Goal: Check status: Check status

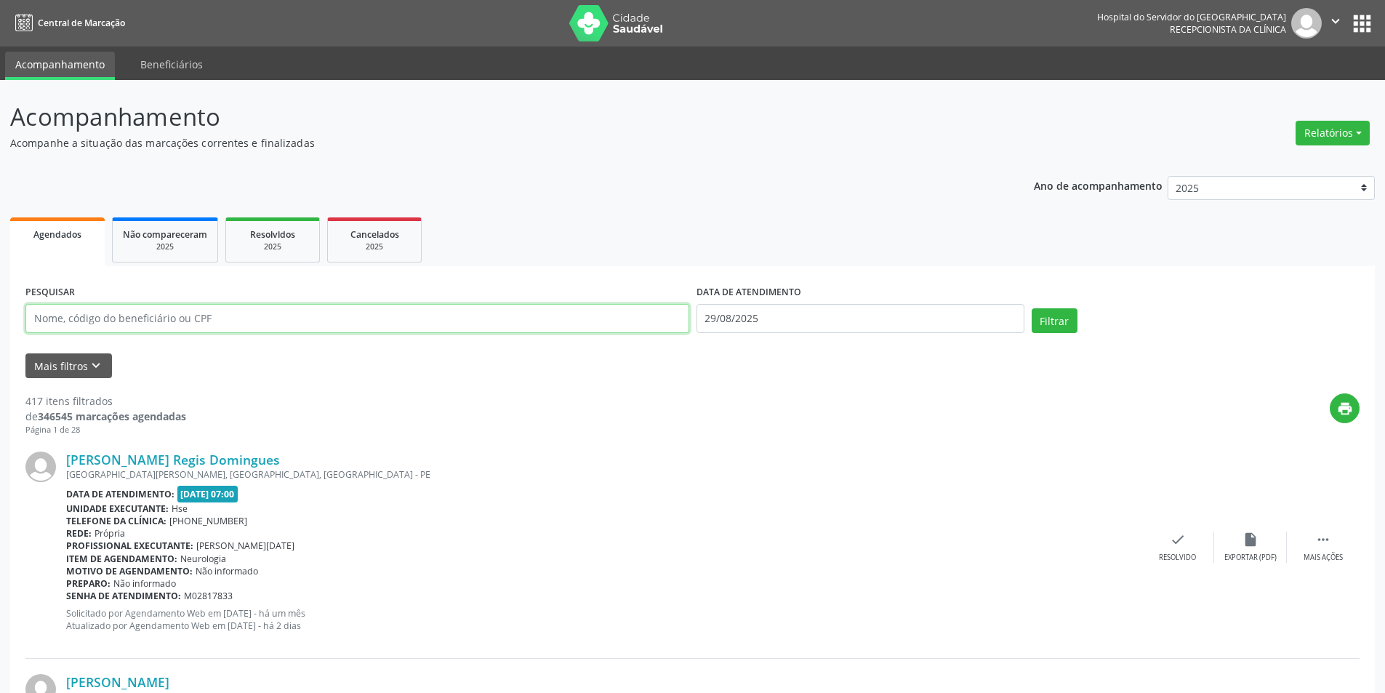
click at [213, 323] on input "text" at bounding box center [357, 318] width 664 height 29
paste input "8487073468"
type input "8487073468"
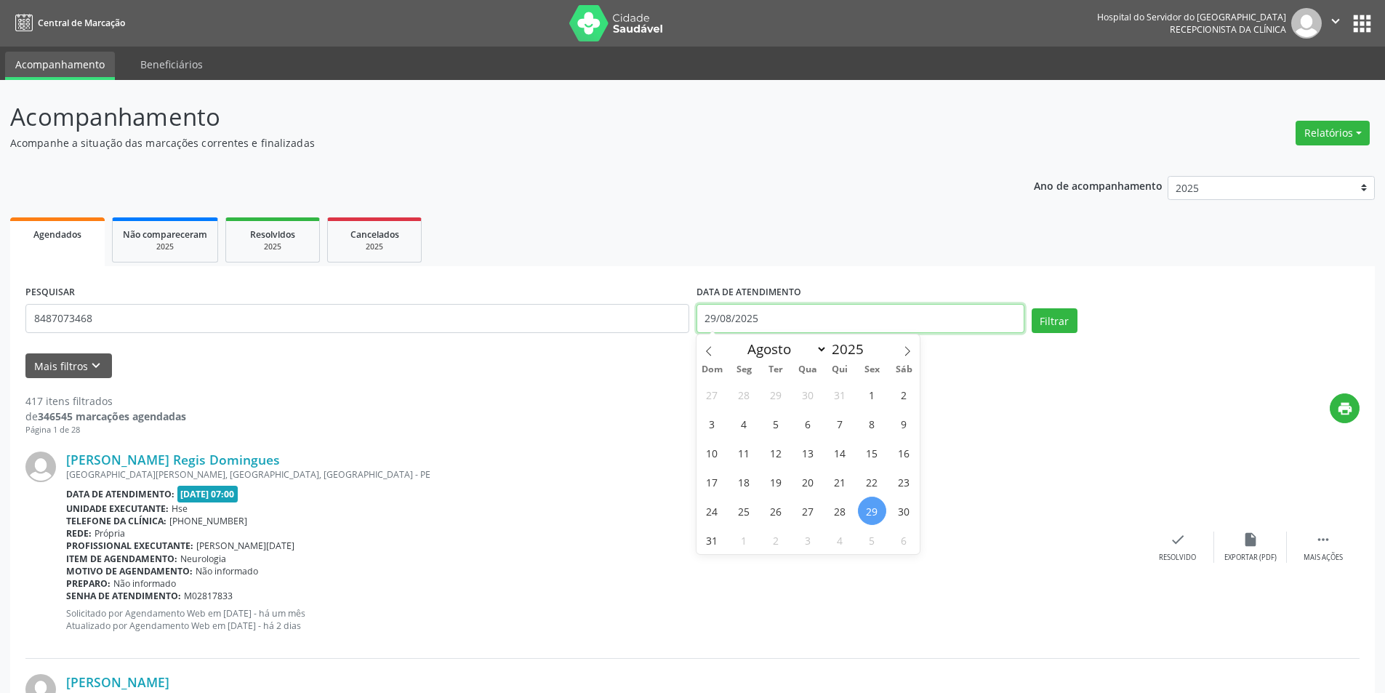
click at [779, 303] on div "DATA DE ATENDIMENTO [DATE]" at bounding box center [860, 307] width 328 height 52
click at [779, 304] on div "DATA DE ATENDIMENTO [DATE]" at bounding box center [860, 307] width 328 height 52
click at [774, 309] on input "29/08/2025" at bounding box center [860, 318] width 328 height 29
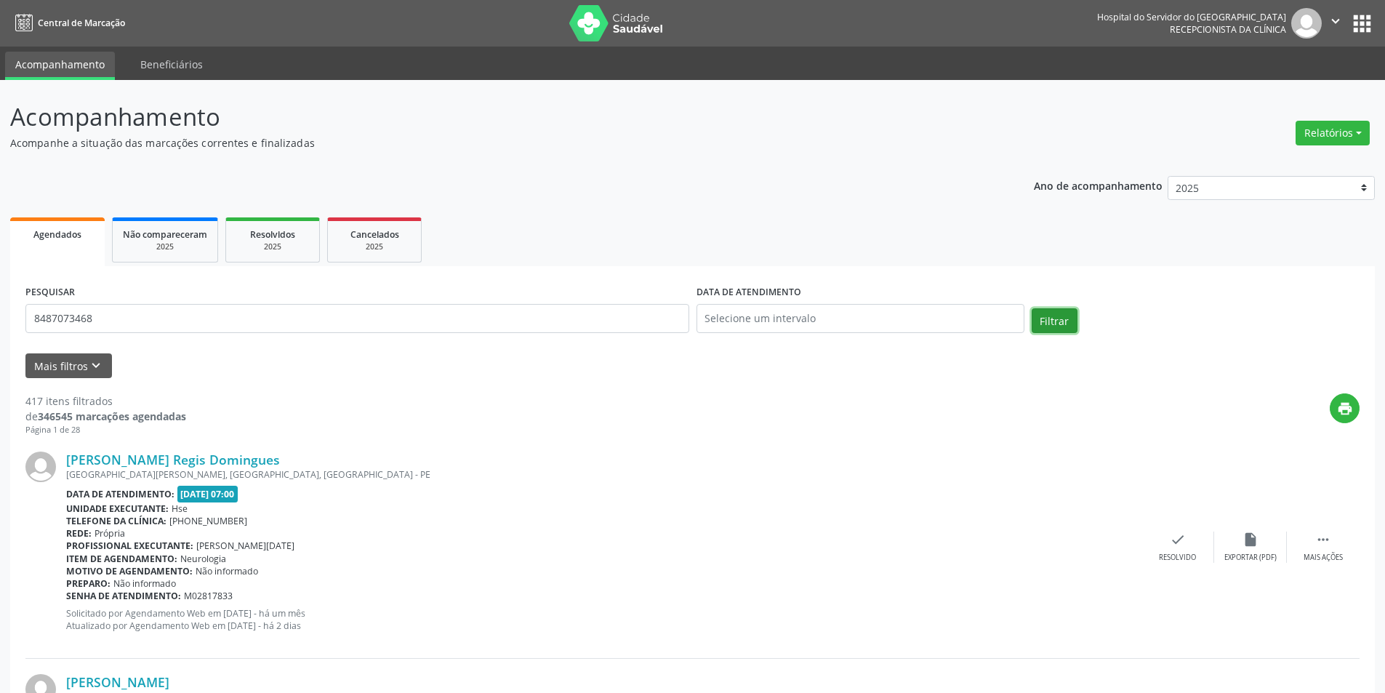
click at [1061, 321] on button "Filtrar" at bounding box center [1055, 320] width 46 height 25
